Goal: Check status: Check status

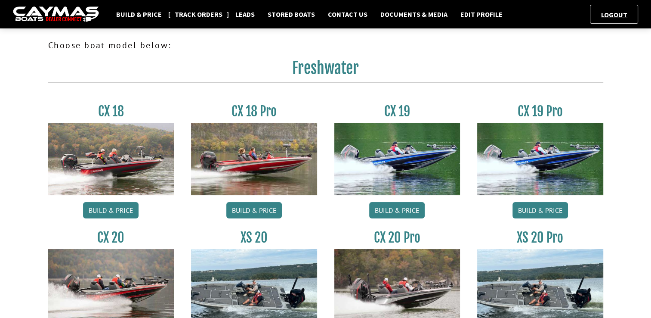
click at [201, 13] on link "Track Orders" at bounding box center [199, 14] width 56 height 11
click at [207, 15] on link "Track Orders" at bounding box center [199, 14] width 56 height 11
